Goal: Check status: Check status

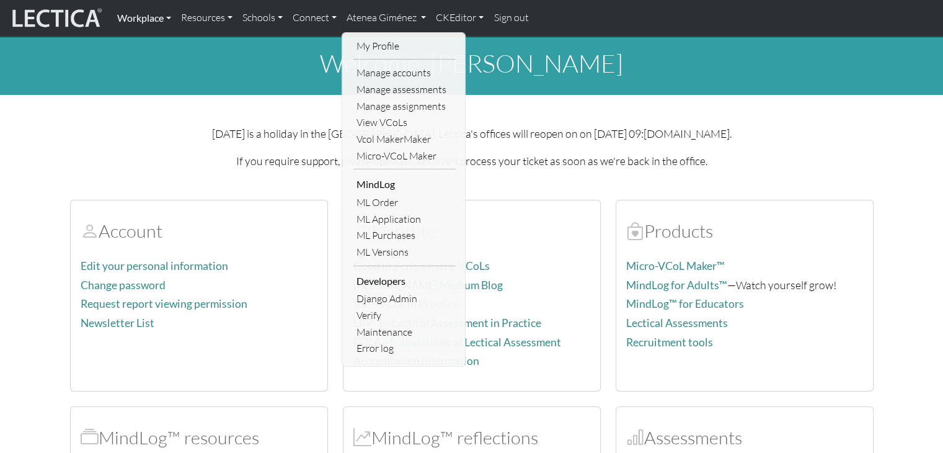
click at [156, 21] on link "Workplace" at bounding box center [144, 18] width 64 height 26
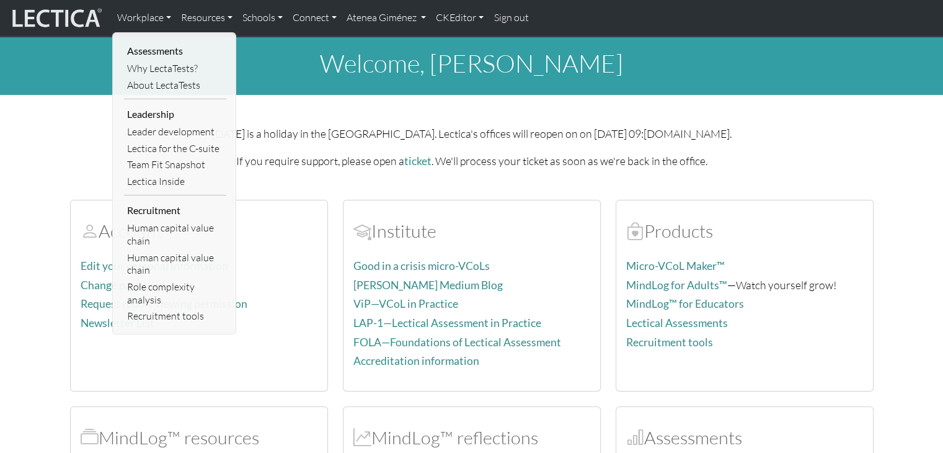
click at [76, 9] on img at bounding box center [55, 18] width 93 height 24
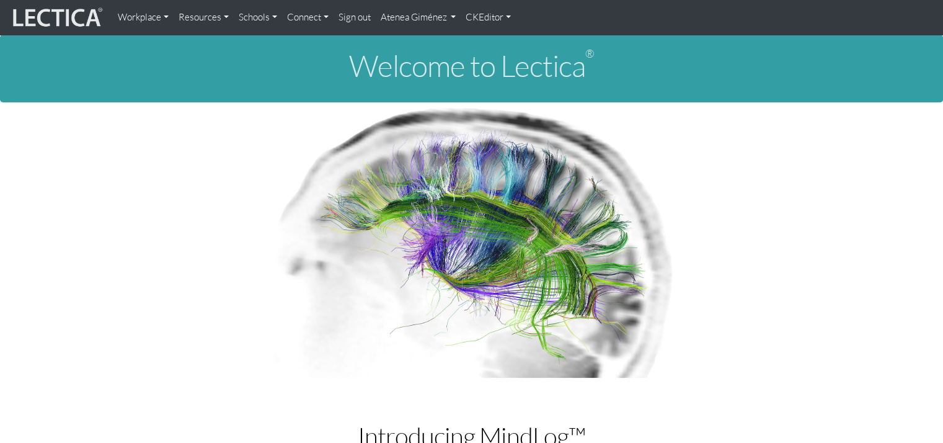
click at [154, 11] on link "Workplace" at bounding box center [143, 17] width 61 height 25
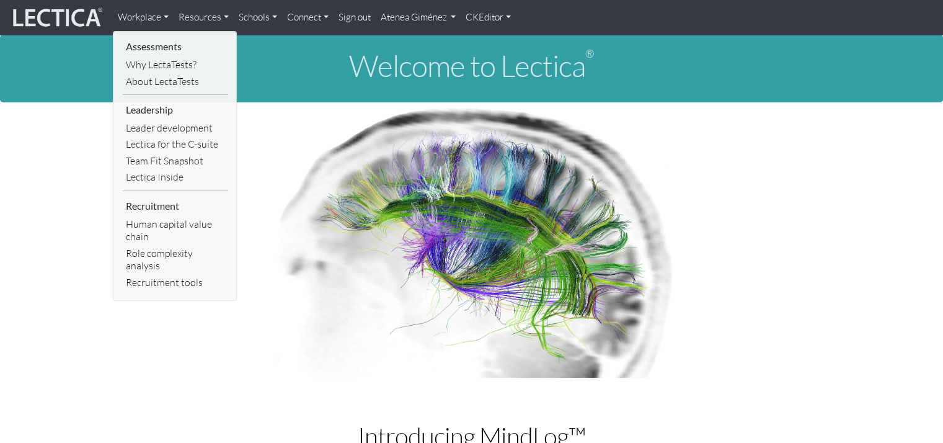
click at [197, 12] on link "Resources" at bounding box center [204, 17] width 60 height 25
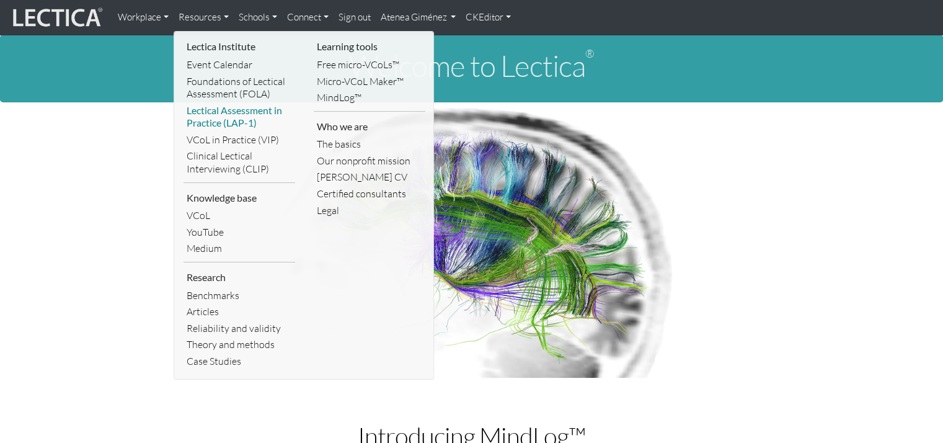
click at [249, 118] on link "Lectical Assessment in Practice (LAP-1)" at bounding box center [240, 116] width 112 height 29
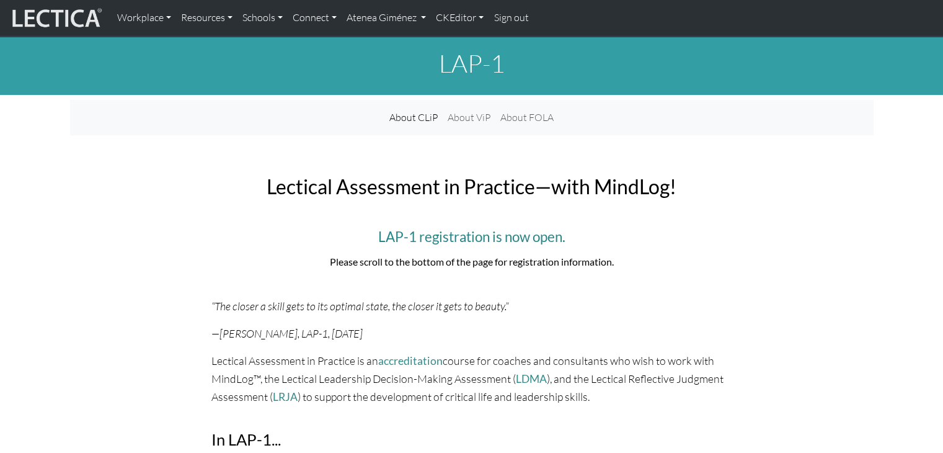
click at [412, 30] on nav "Workplace Assessments Why LectaTests? About LectaTests Leadership Leader develo…" at bounding box center [471, 18] width 943 height 37
click at [412, 19] on link "Atenea Giménez" at bounding box center [387, 18] width 90 height 26
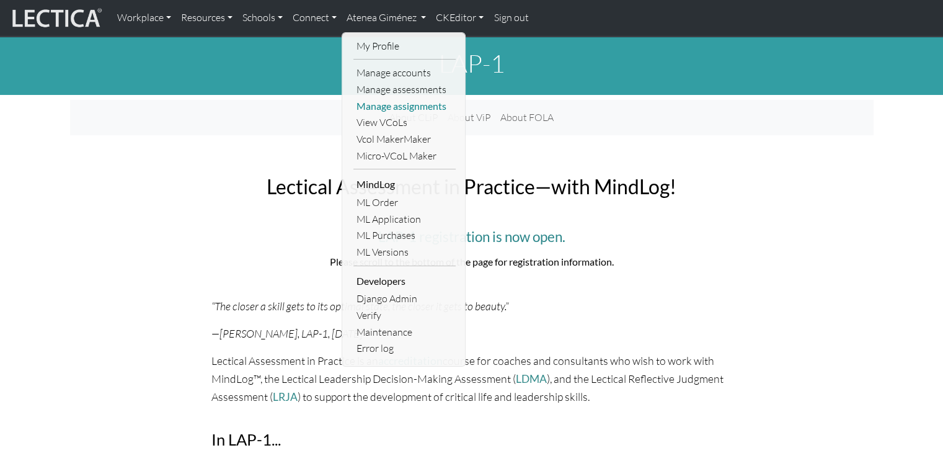
click at [391, 102] on link "Manage assignments" at bounding box center [404, 106] width 102 height 17
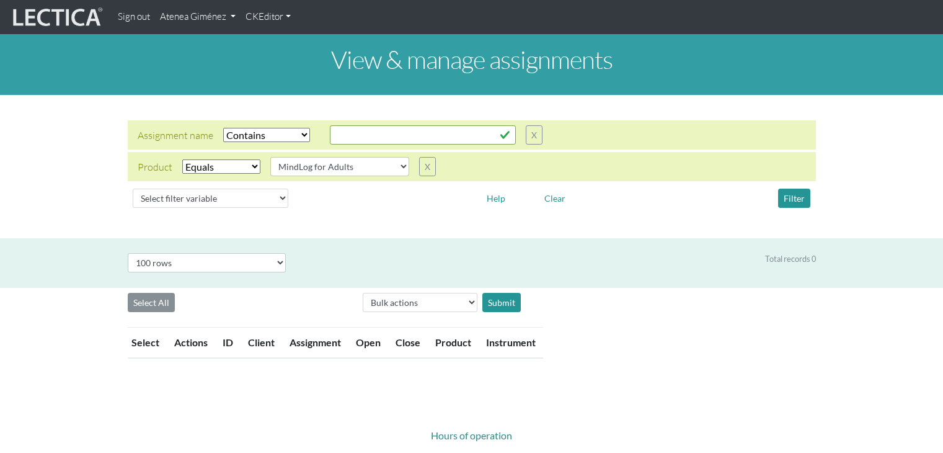
select select "icontains"
select select "MindLog for Adults"
select select "100"
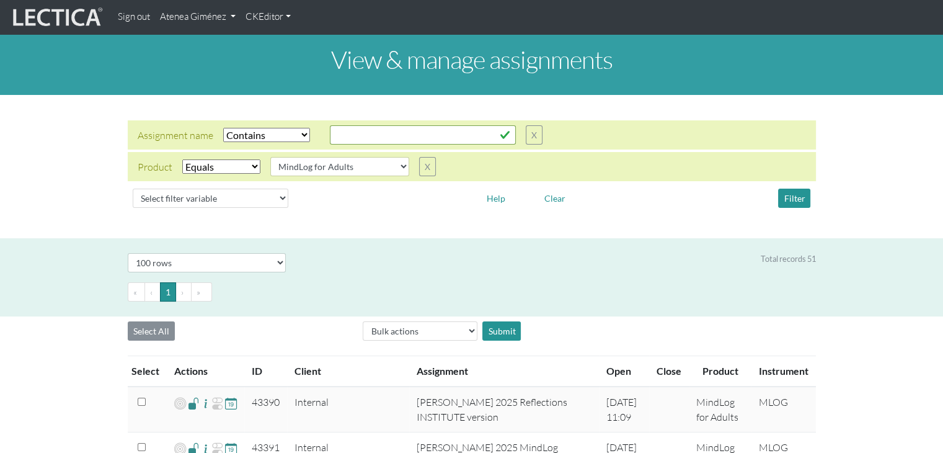
click at [223, 11] on link "Atenea Giménez" at bounding box center [198, 17] width 86 height 24
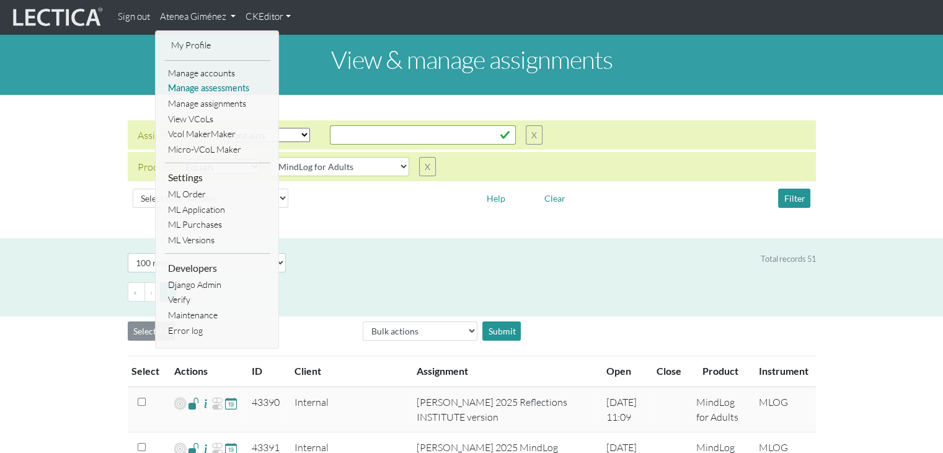
click at [218, 92] on link "Manage assessments" at bounding box center [217, 89] width 105 height 16
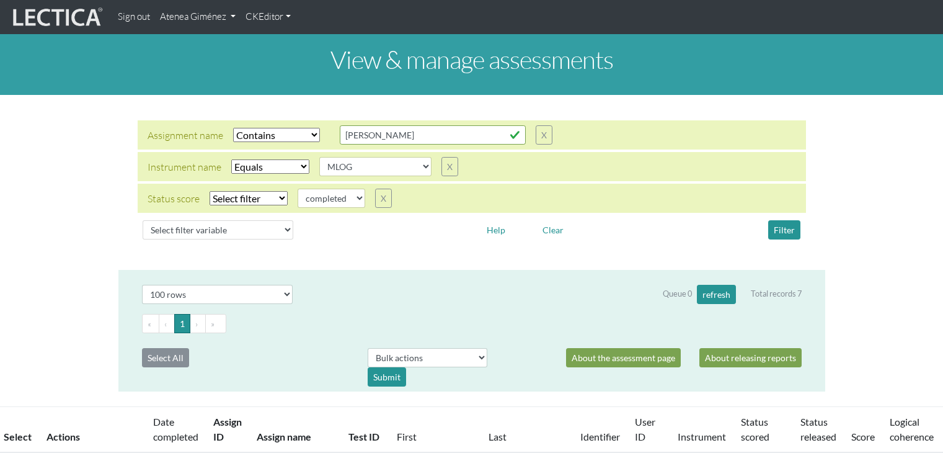
select select "icontains"
select select "MLOG"
select select
select select "100"
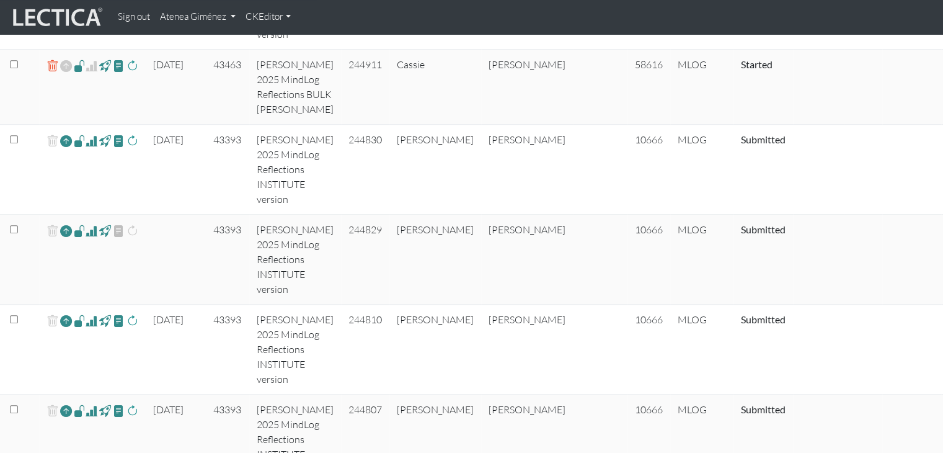
scroll to position [552, 0]
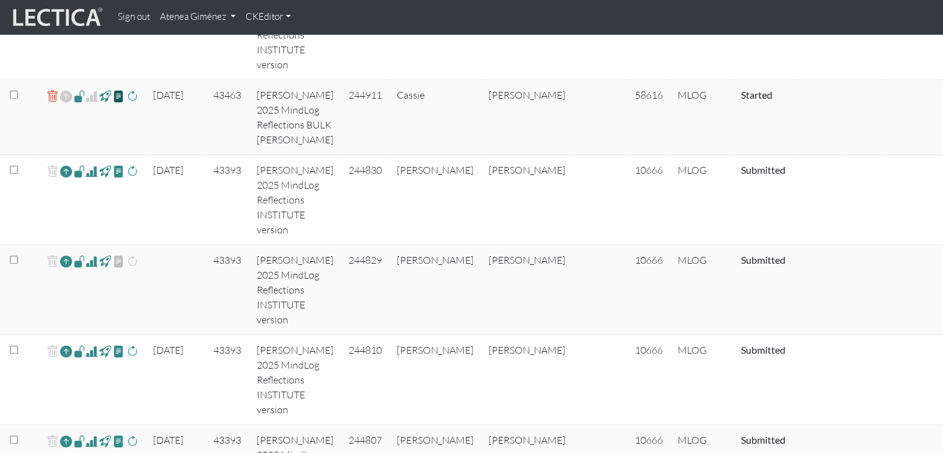
click at [121, 103] on span at bounding box center [119, 96] width 12 height 14
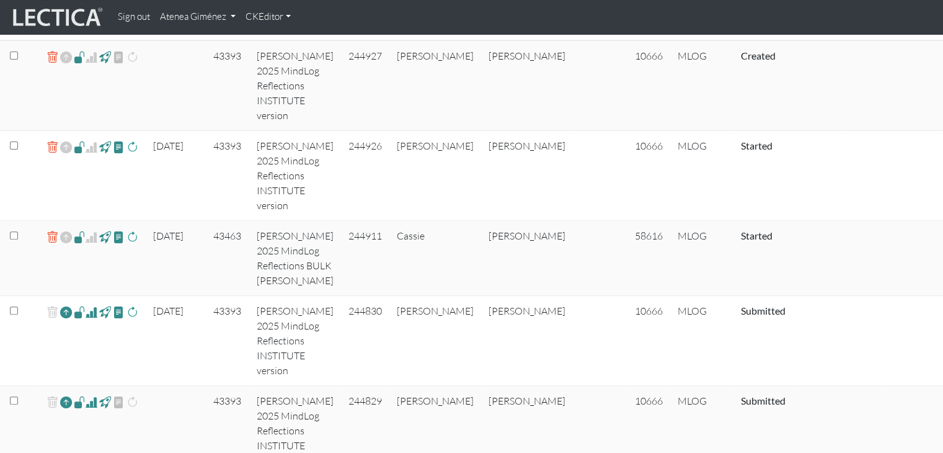
scroll to position [412, 0]
